Goal: Book appointment/travel/reservation

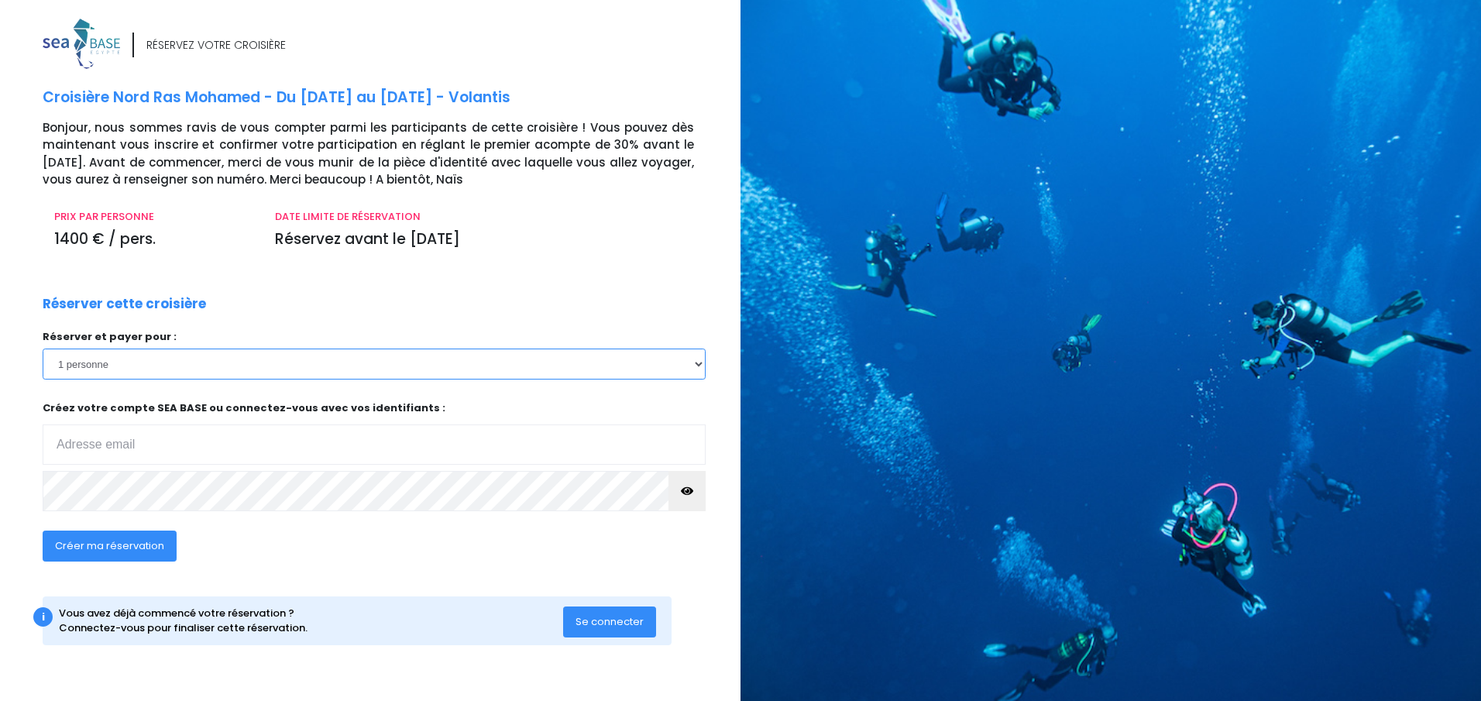
click at [689, 369] on select "1 personne 2 personnes 3 personnes" at bounding box center [374, 363] width 663 height 31
select select "2"
click at [43, 348] on select "1 personne 2 personnes 3 personnes" at bounding box center [374, 363] width 663 height 31
click at [314, 447] on input "email" at bounding box center [374, 444] width 663 height 40
type input "karine.cathelineau@orange.fr"
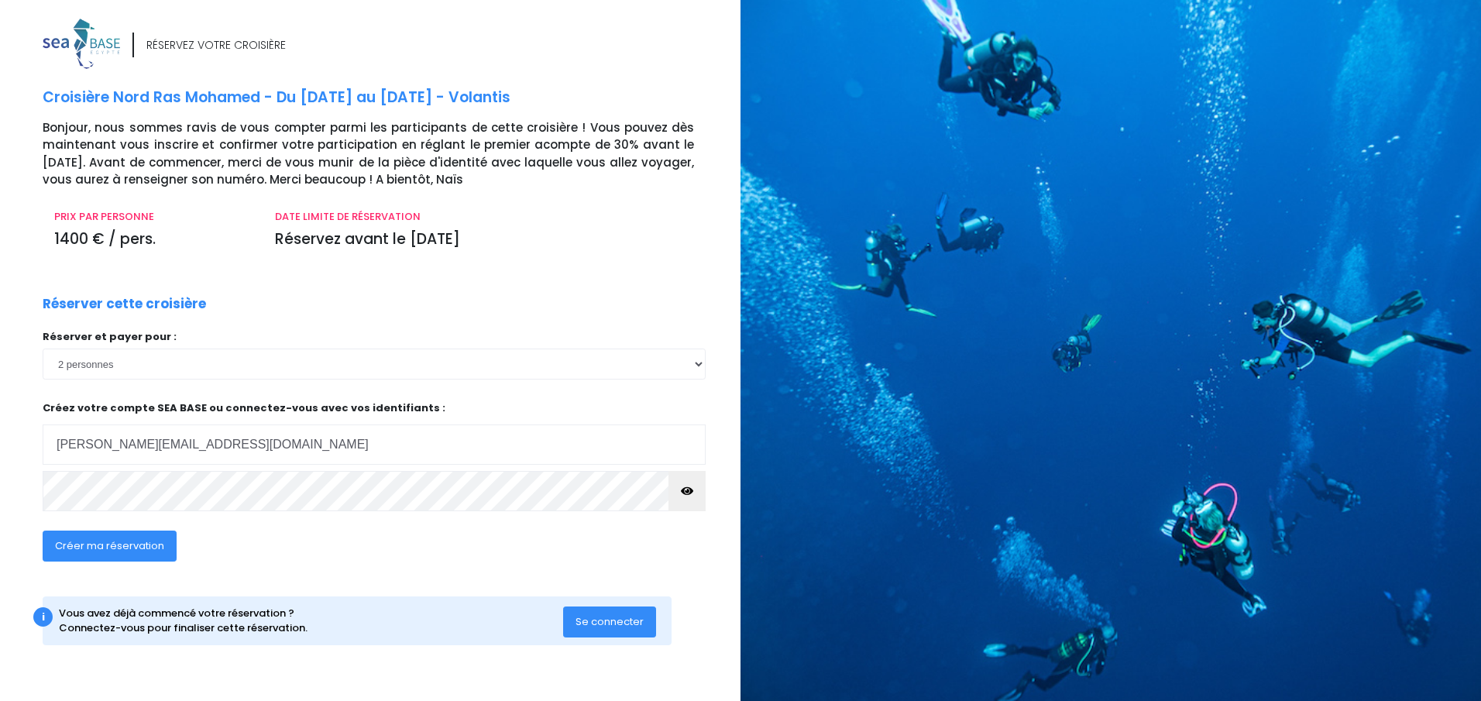
click at [85, 551] on span "Créer ma réservation" at bounding box center [109, 545] width 109 height 15
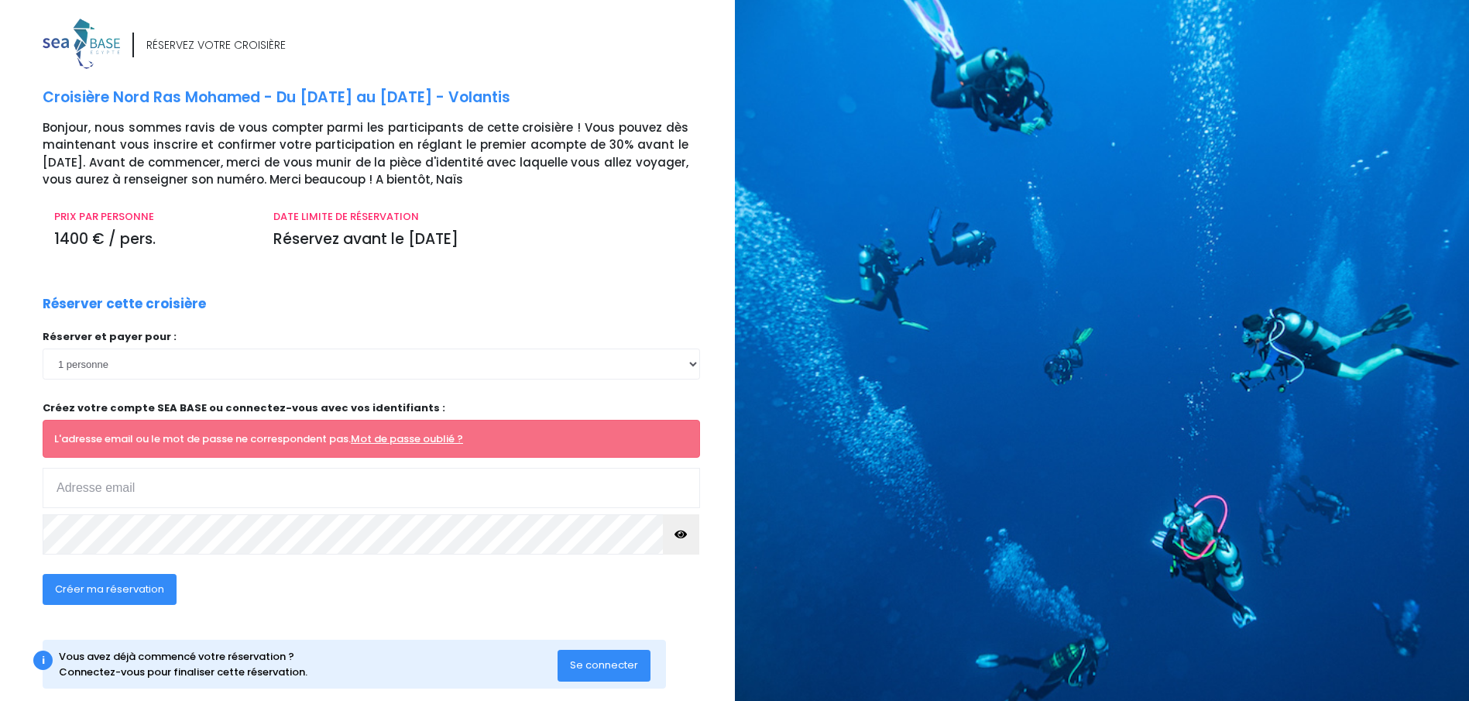
click at [198, 486] on input "email" at bounding box center [371, 488] width 657 height 40
type input "[PERSON_NAME][EMAIL_ADDRESS][DOMAIN_NAME]"
click at [105, 586] on span "Créer ma réservation" at bounding box center [109, 589] width 109 height 15
click at [314, 578] on div "Créer ma réservation" at bounding box center [305, 595] width 548 height 60
click at [662, 355] on select "1 personne 2 personnes 3 personnes" at bounding box center [371, 363] width 657 height 31
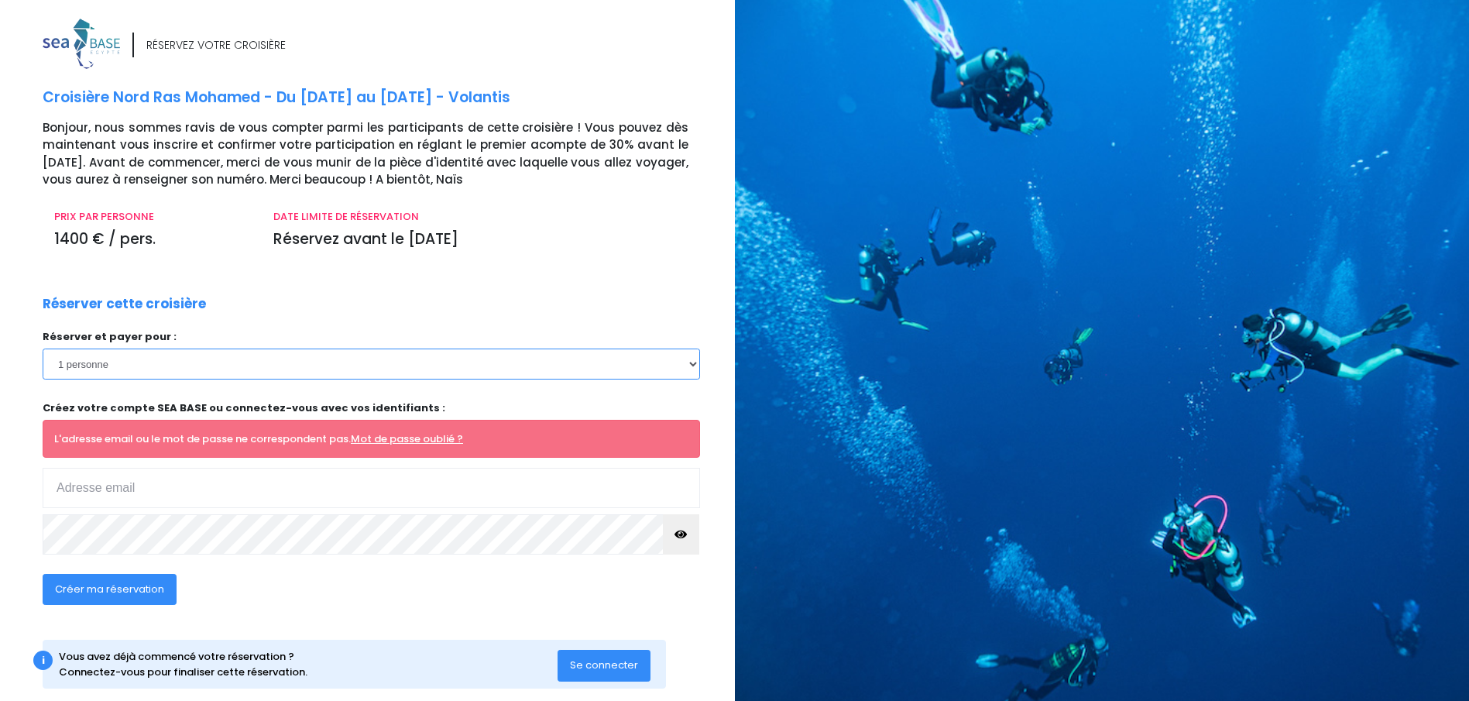
select select "2"
click at [43, 348] on select "1 personne 2 personnes 3 personnes" at bounding box center [371, 363] width 657 height 31
click at [163, 501] on input "email" at bounding box center [371, 488] width 657 height 40
type input "karine.cathelineau@orange.fr"
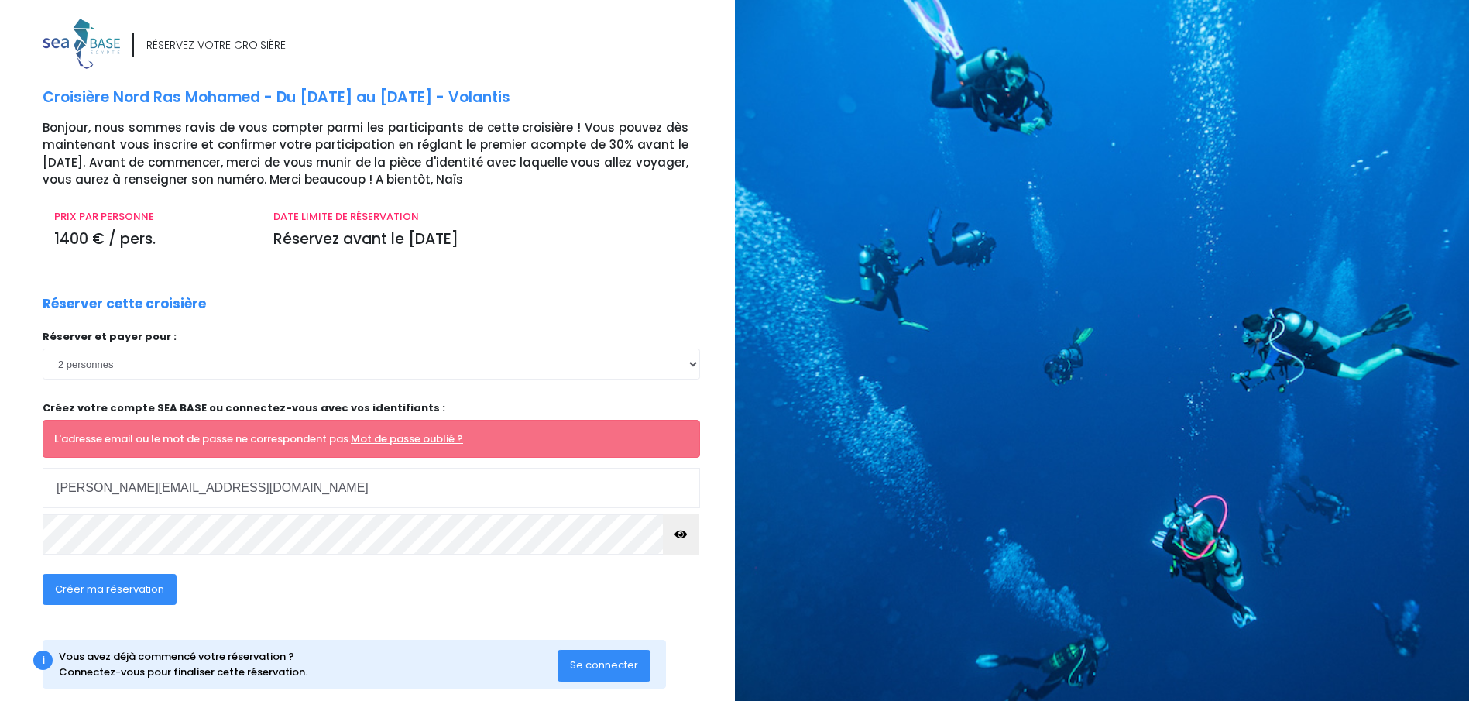
click at [122, 592] on span "Créer ma réservation" at bounding box center [109, 589] width 109 height 15
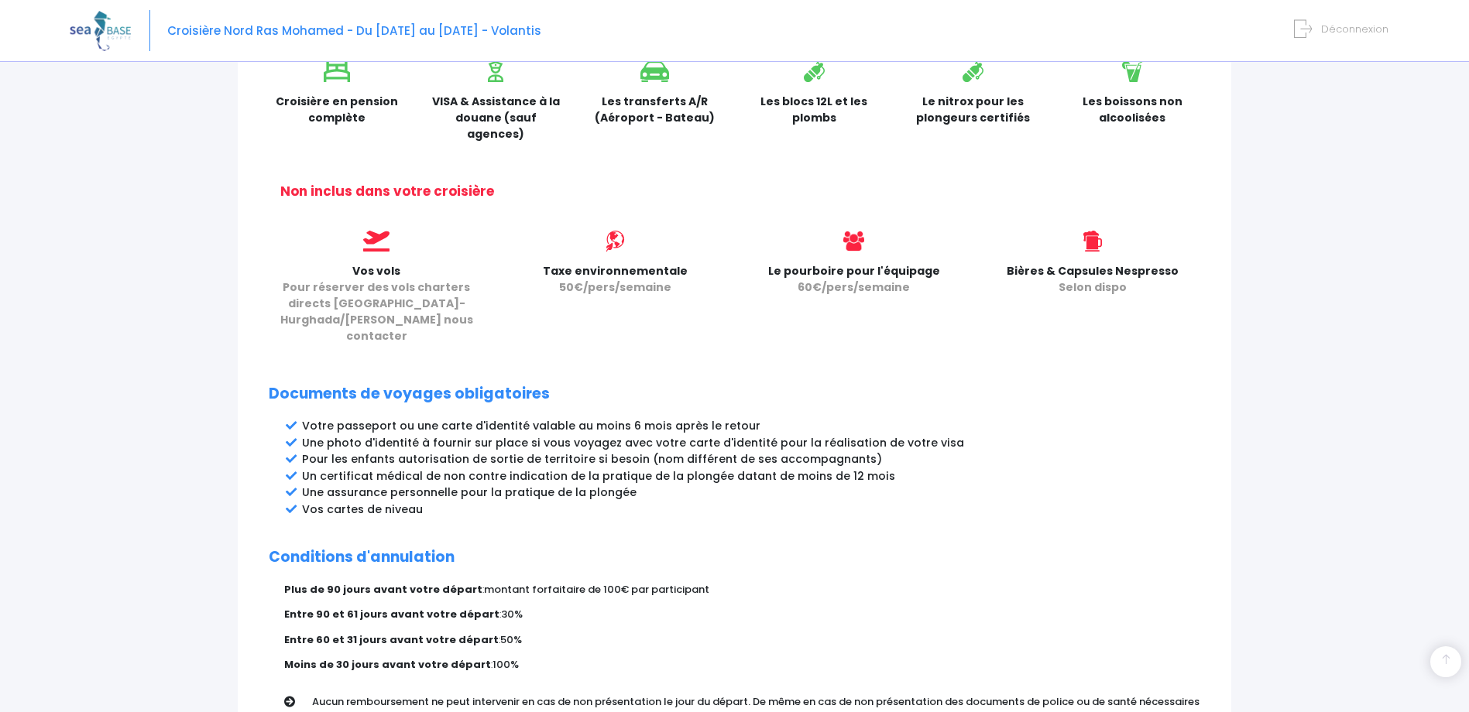
scroll to position [688, 0]
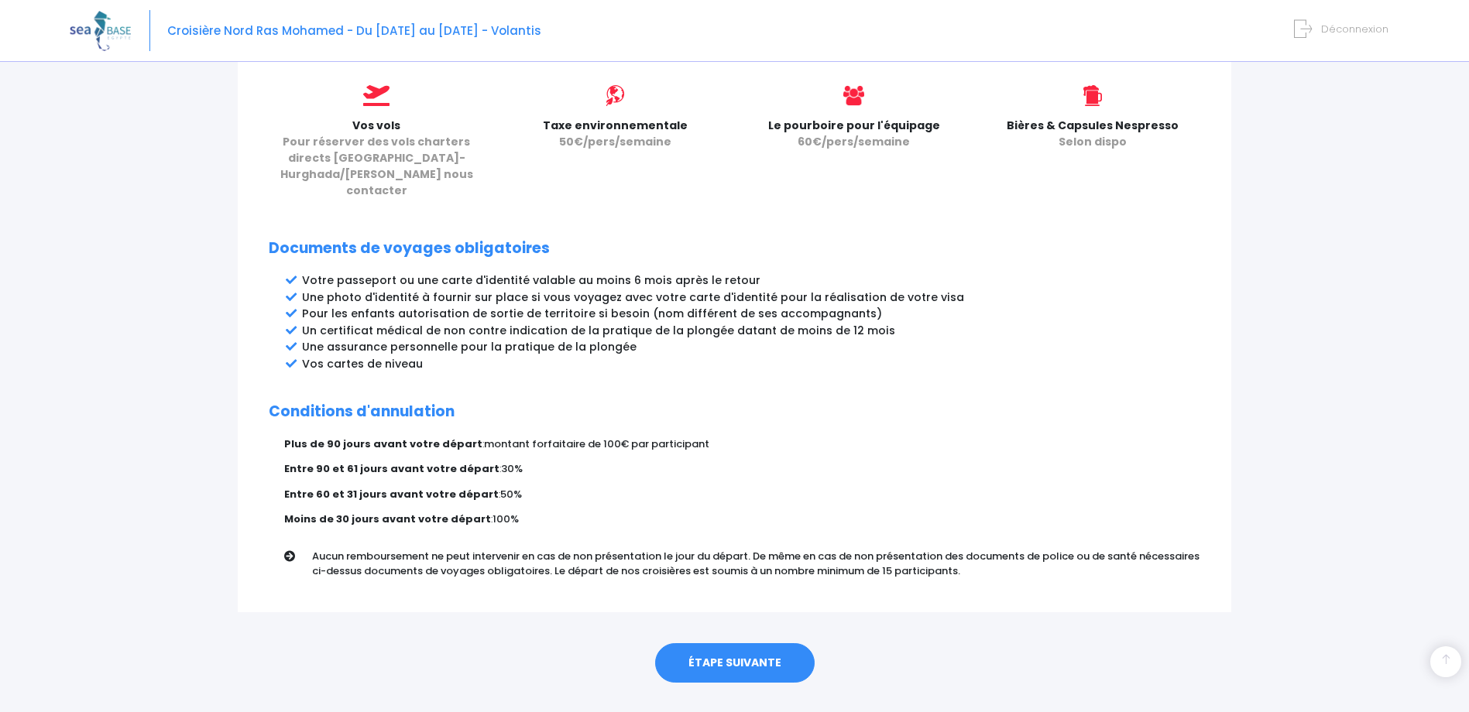
click at [750, 644] on link "ÉTAPE SUIVANTE" at bounding box center [735, 664] width 160 height 40
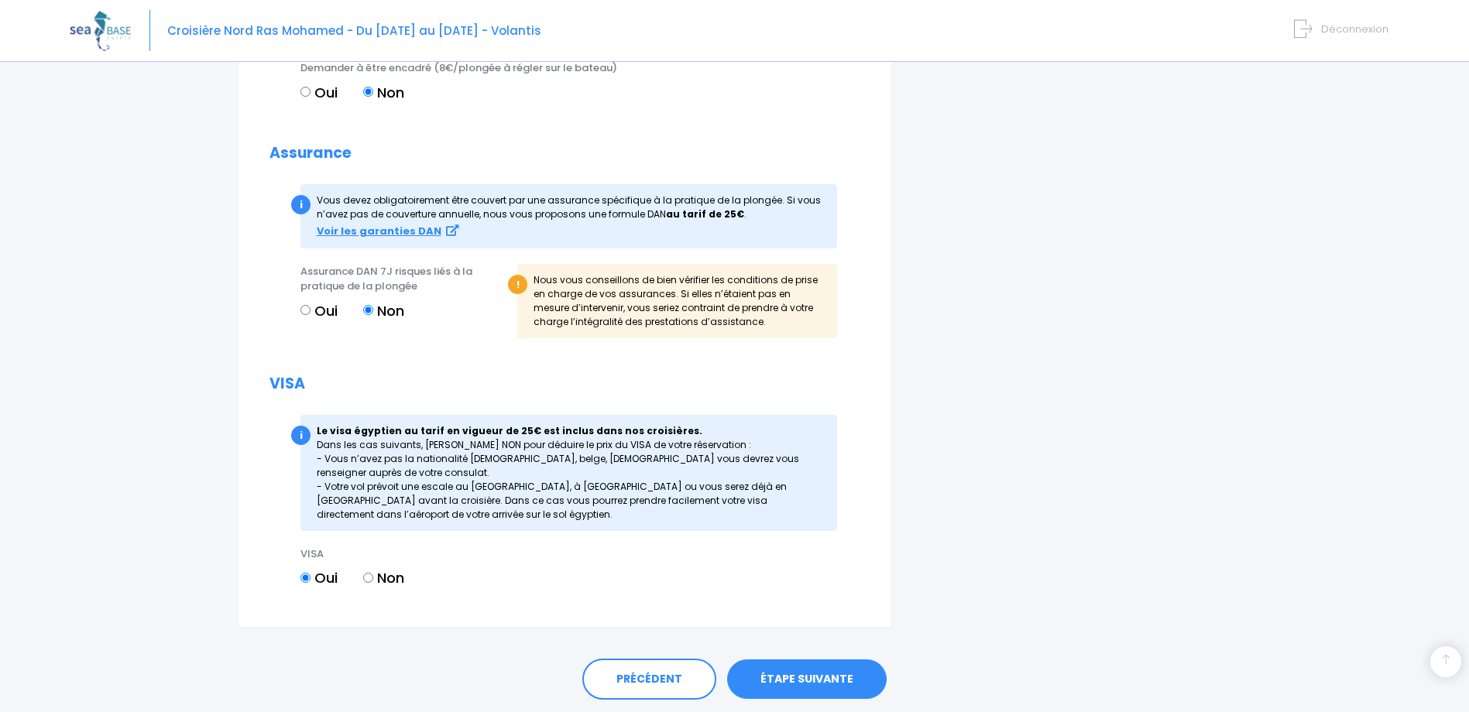
scroll to position [1544, 0]
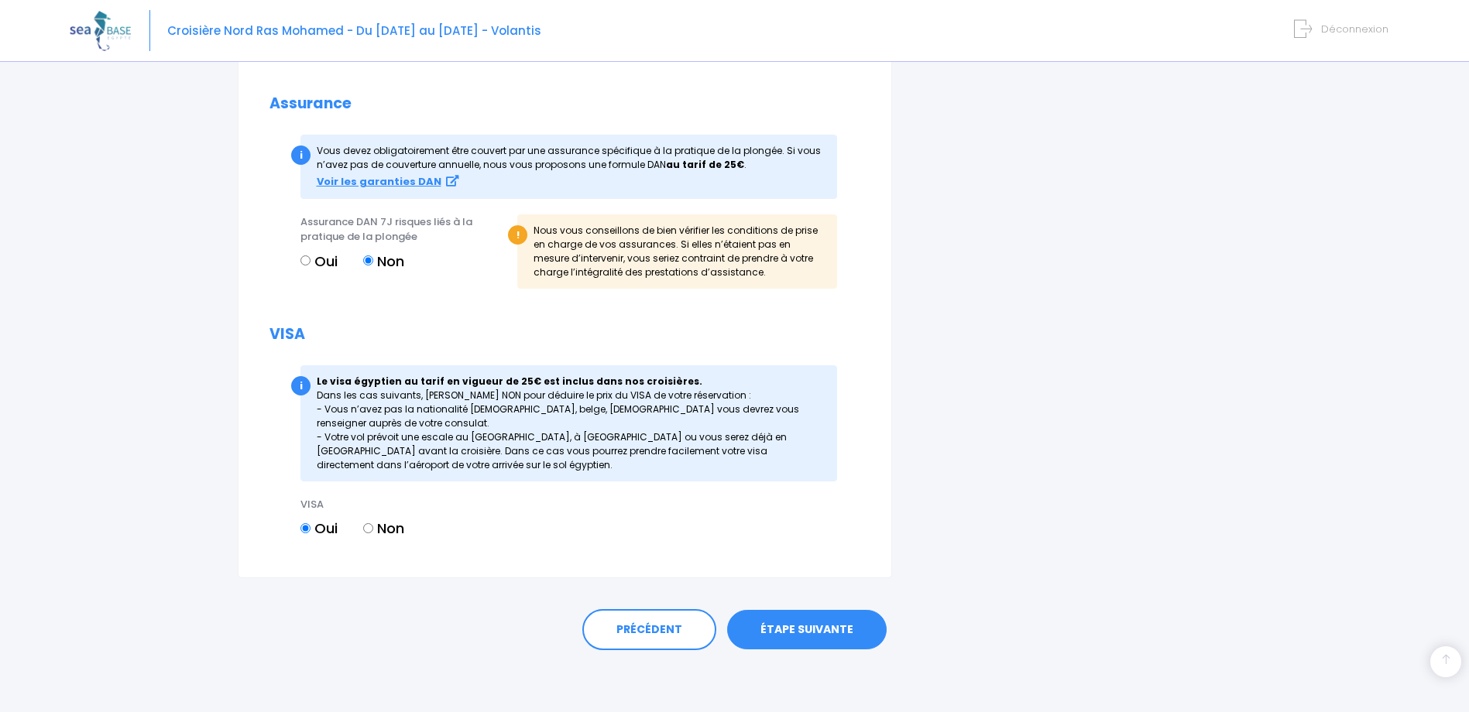
click at [790, 633] on link "ÉTAPE SUIVANTE" at bounding box center [807, 630] width 160 height 40
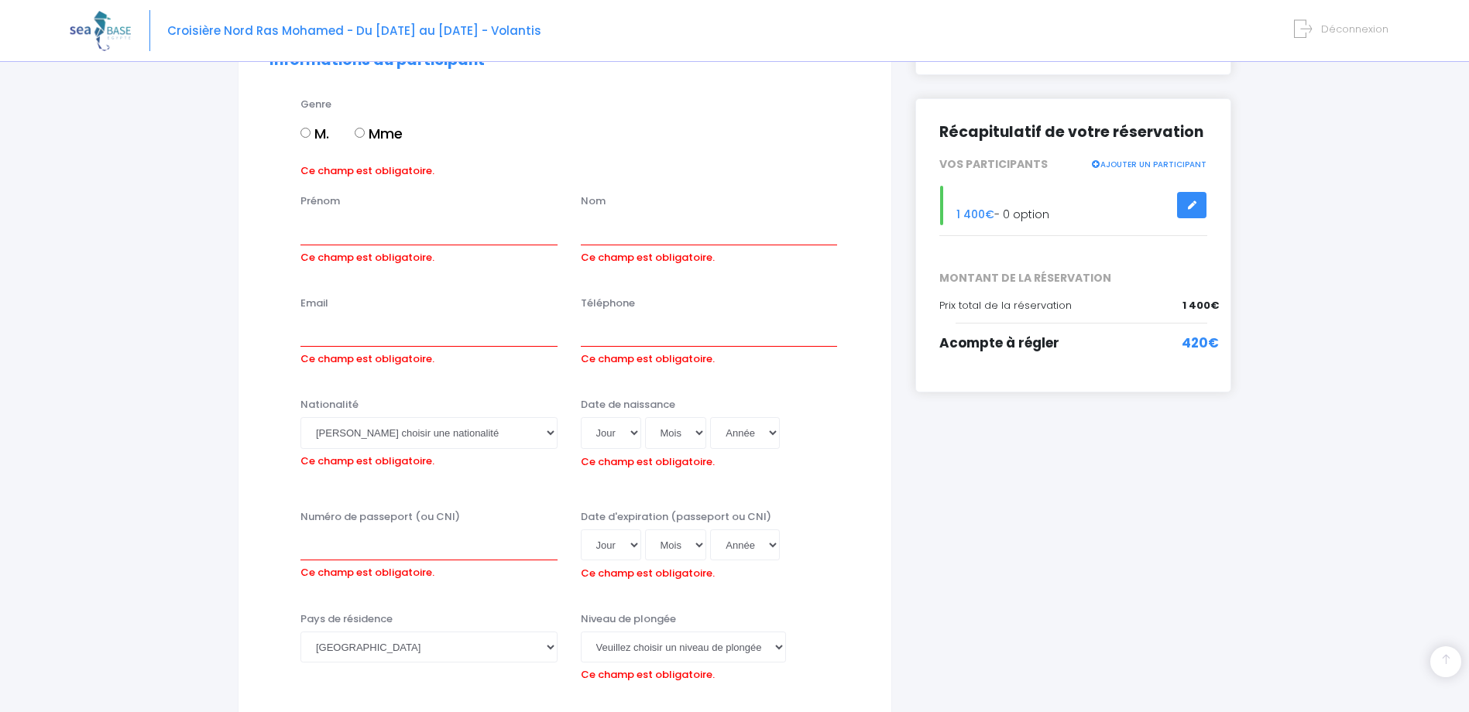
scroll to position [138, 0]
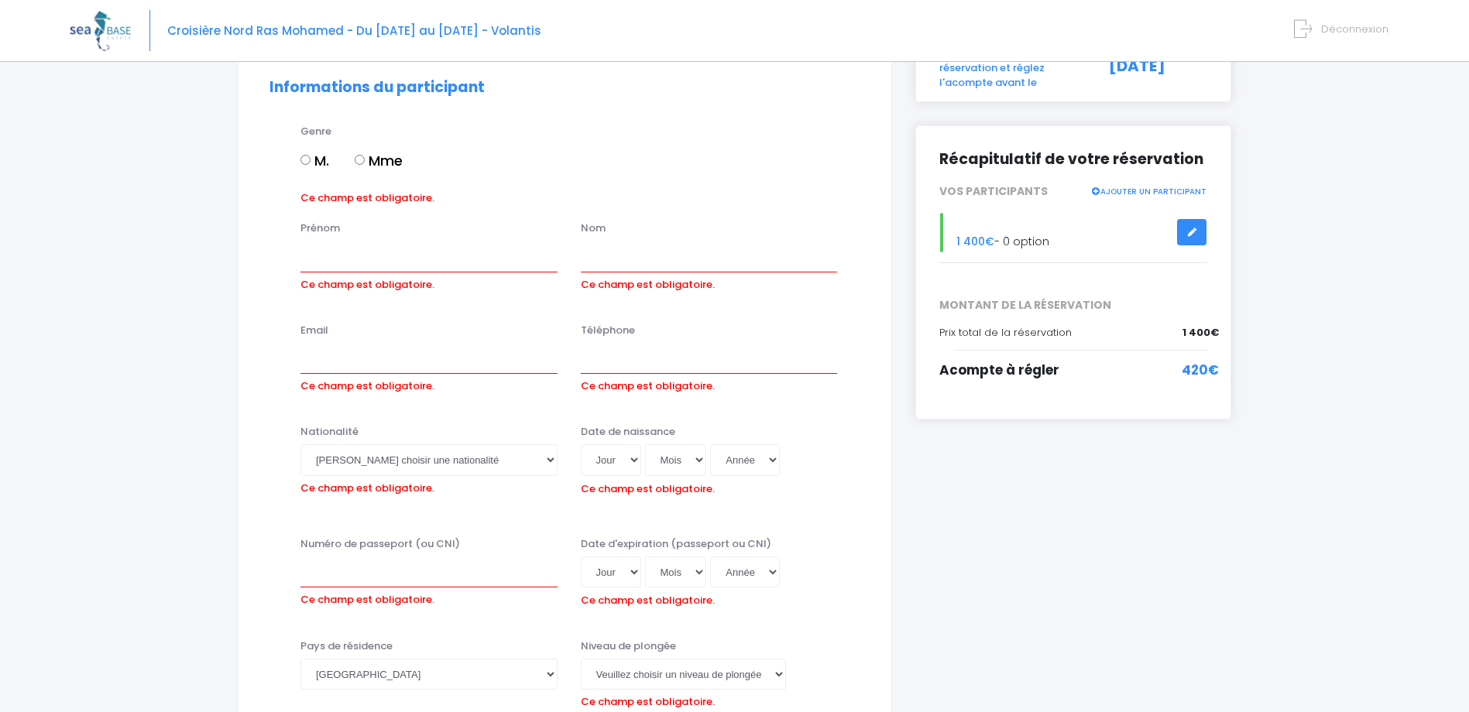
click at [362, 159] on input "Mme" at bounding box center [360, 160] width 10 height 10
radio input "true"
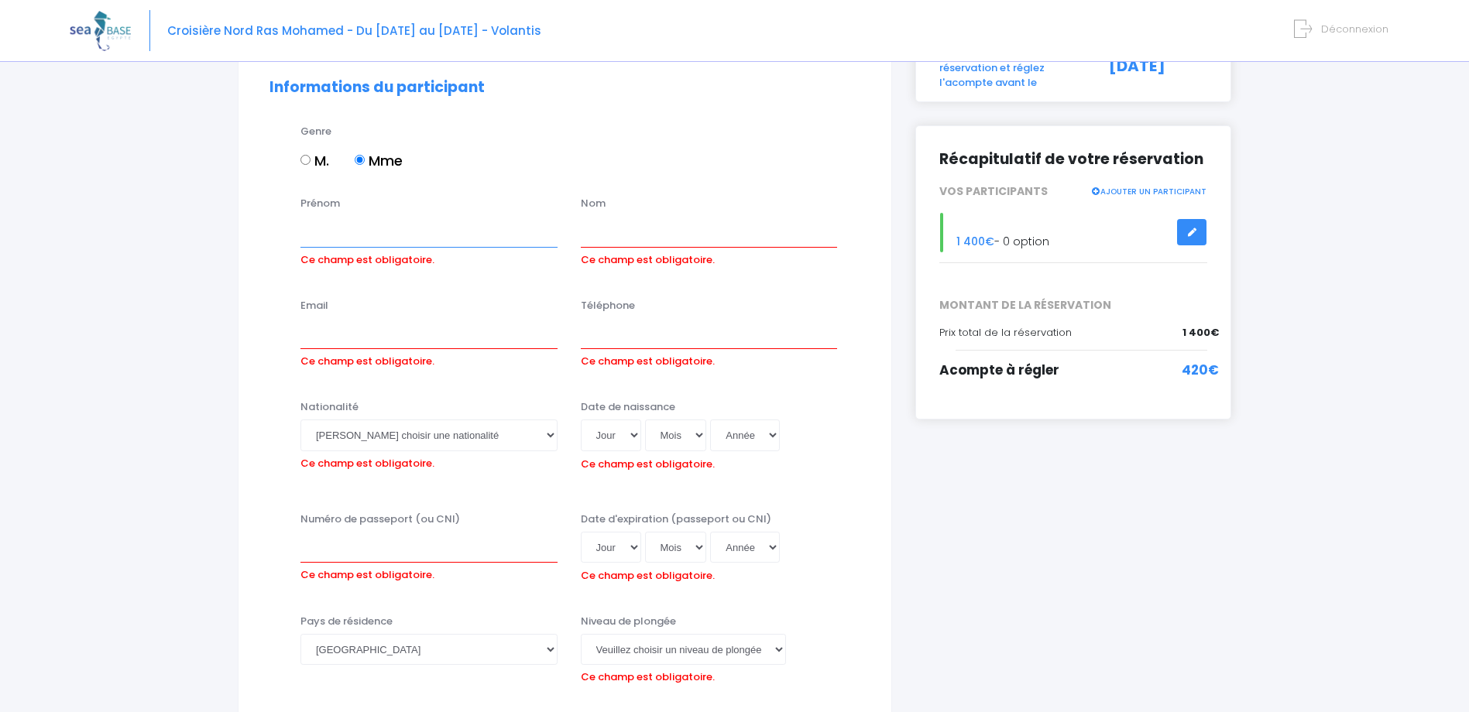
click at [365, 216] on input "Prénom" at bounding box center [428, 231] width 257 height 31
click at [1190, 232] on icon at bounding box center [1191, 232] width 11 height 0
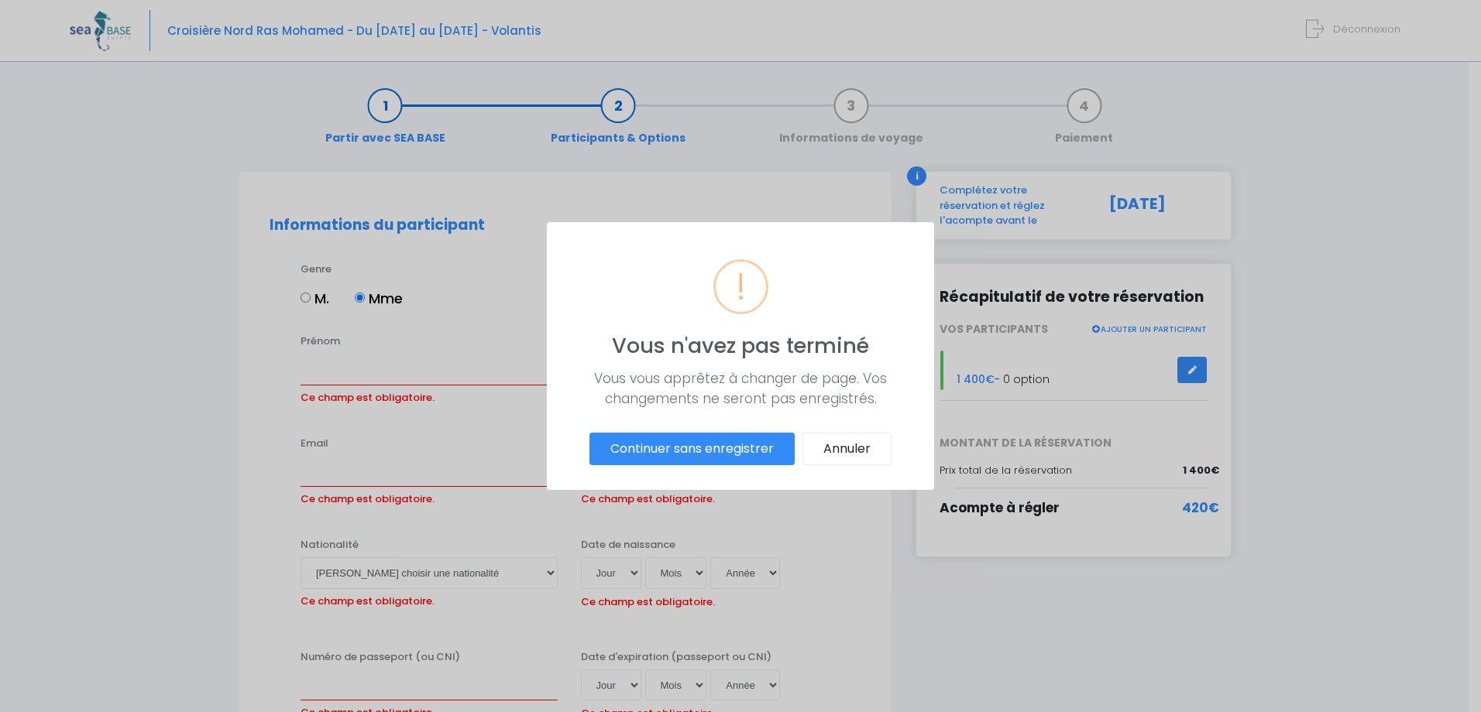
click at [737, 444] on button "Continuer sans enregistrer" at bounding box center [691, 449] width 205 height 33
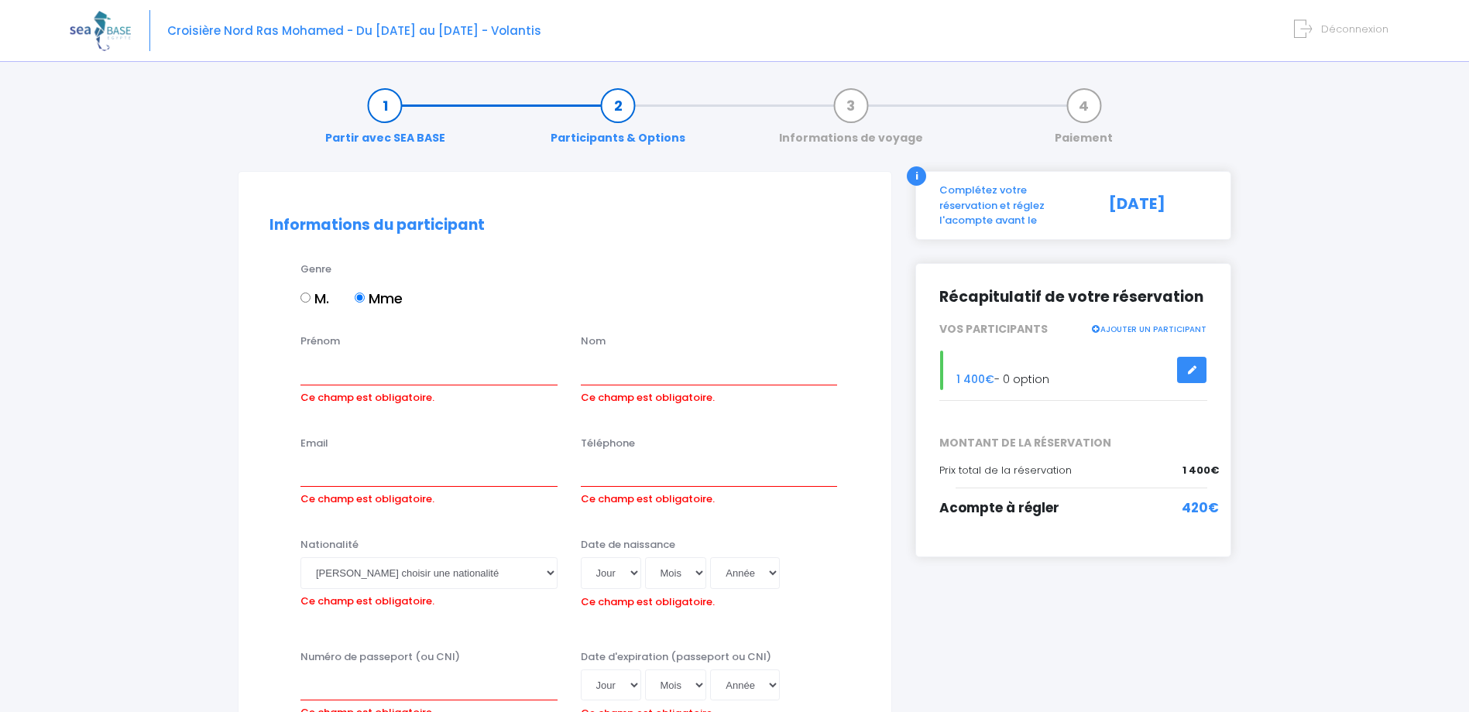
click at [857, 114] on link "Informations de voyage" at bounding box center [851, 122] width 160 height 49
